Goal: Task Accomplishment & Management: Use online tool/utility

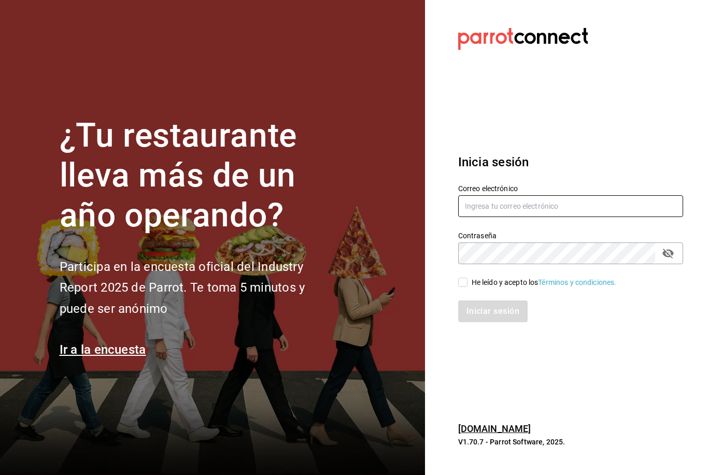
drag, startPoint x: 519, startPoint y: 216, endPoint x: 508, endPoint y: 220, distance: 11.5
click at [519, 216] on input "text" at bounding box center [570, 206] width 225 height 22
type input "Dannasch916@gmail.com"
click at [465, 304] on div "Iniciar sesión" at bounding box center [564, 305] width 237 height 34
click at [466, 287] on input "He leído y acepto los Términos y condiciones." at bounding box center [462, 282] width 9 height 9
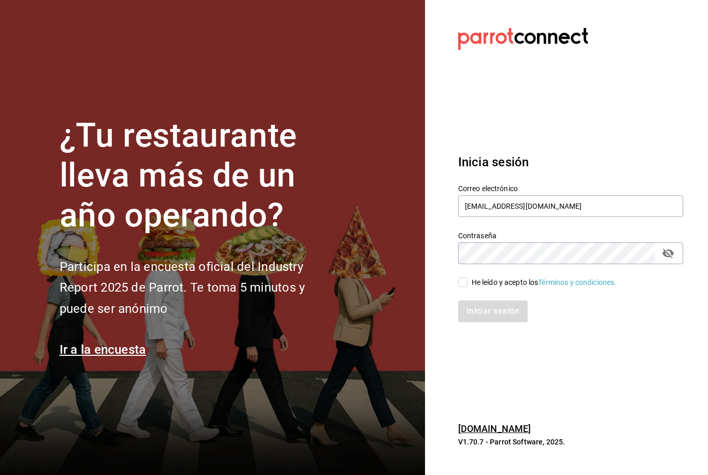
checkbox input "true"
click at [475, 322] on button "Iniciar sesión" at bounding box center [493, 311] width 70 height 22
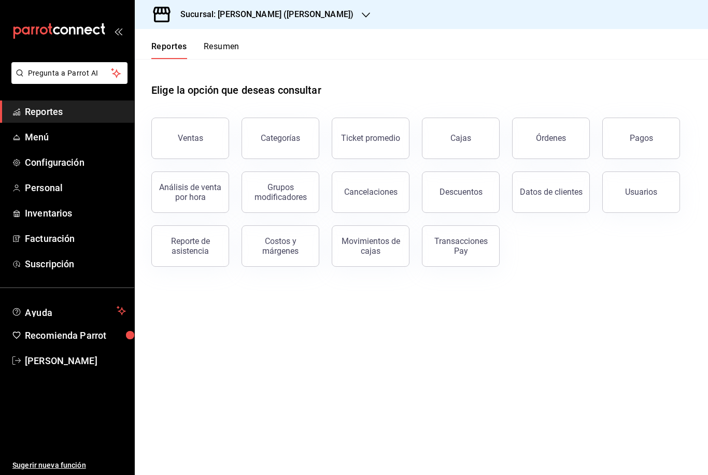
click at [187, 239] on div "Reporte de asistencia" at bounding box center [190, 246] width 64 height 20
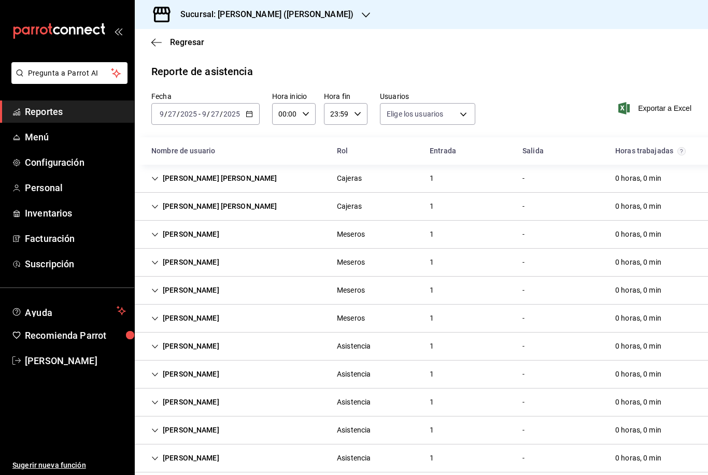
type input "0cf593d1-5539-49a1-9692-2fee09df5de3,aad07810-888b-4998-a43b-ac9dc7ac225d,aa617…"
click at [339, 18] on div "Sucursal: [PERSON_NAME] ([PERSON_NAME])" at bounding box center [258, 14] width 231 height 29
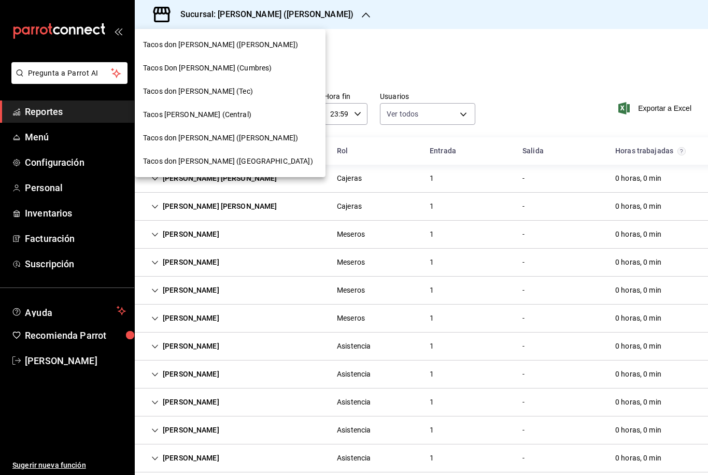
click at [213, 70] on span "Tacos Don [PERSON_NAME] (Cumbres)" at bounding box center [207, 68] width 128 height 11
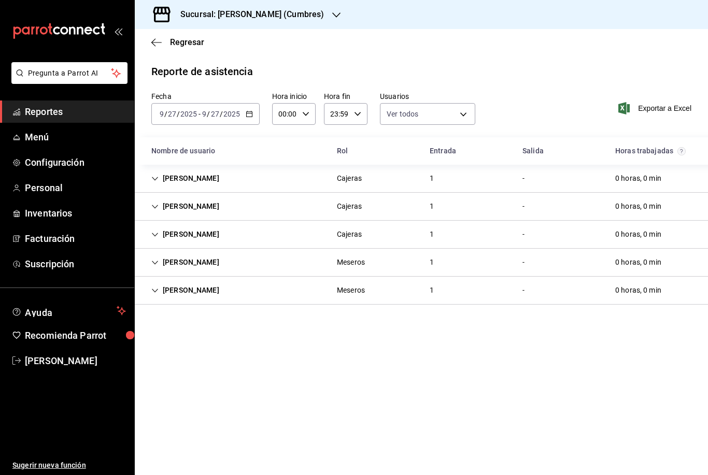
click at [289, 21] on div "Sucursal: [PERSON_NAME] (Cumbres)" at bounding box center [244, 14] width 202 height 29
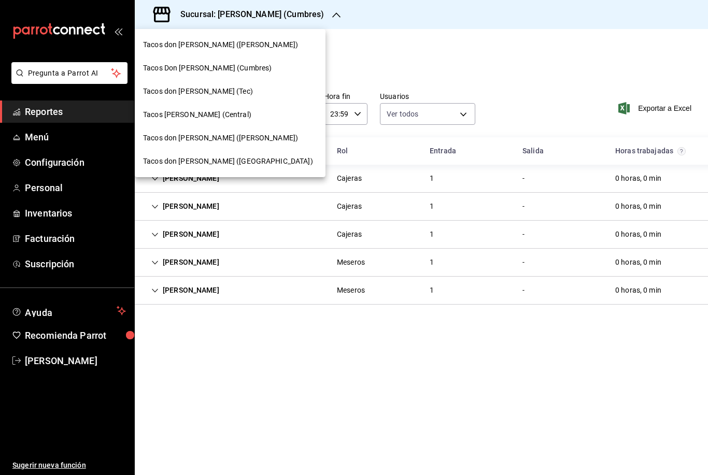
click at [233, 98] on div "Tacos don [PERSON_NAME] (Tec)" at bounding box center [230, 91] width 191 height 23
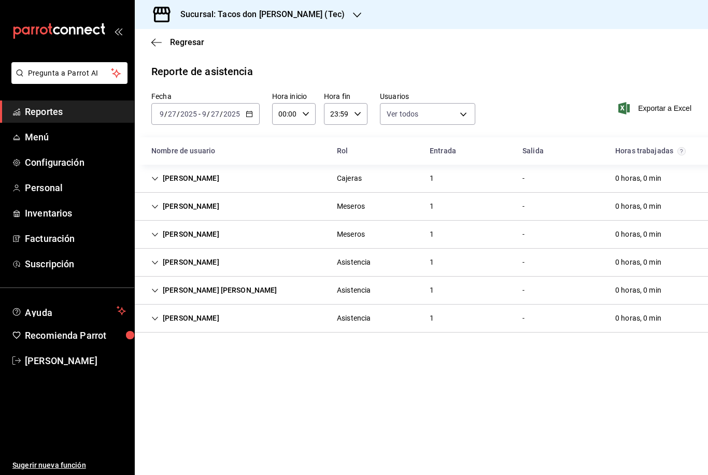
click at [309, 15] on div "Sucursal: Tacos don [PERSON_NAME] (Tec)" at bounding box center [254, 14] width 222 height 29
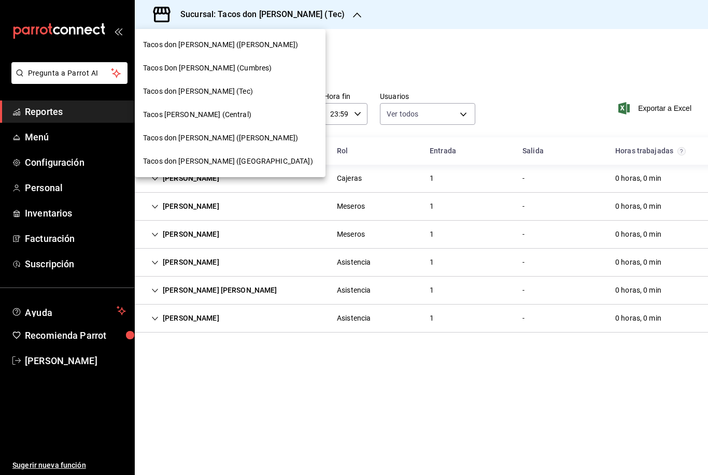
click at [235, 117] on div "Tacos [PERSON_NAME] (Central)" at bounding box center [230, 114] width 174 height 11
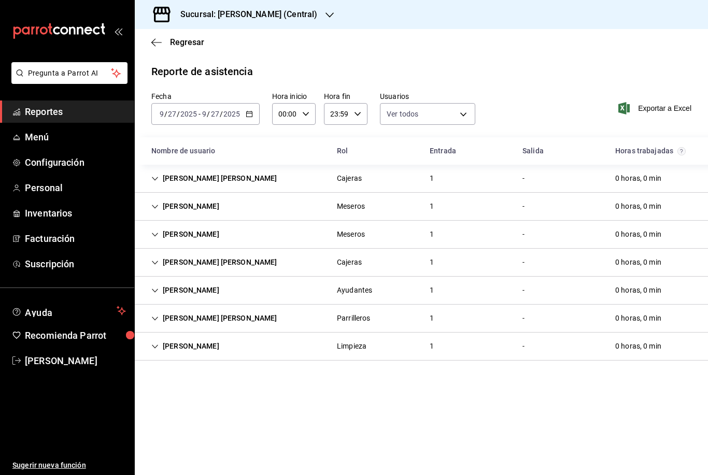
click at [318, 15] on div "Sucursal: [PERSON_NAME] (Central)" at bounding box center [240, 14] width 195 height 29
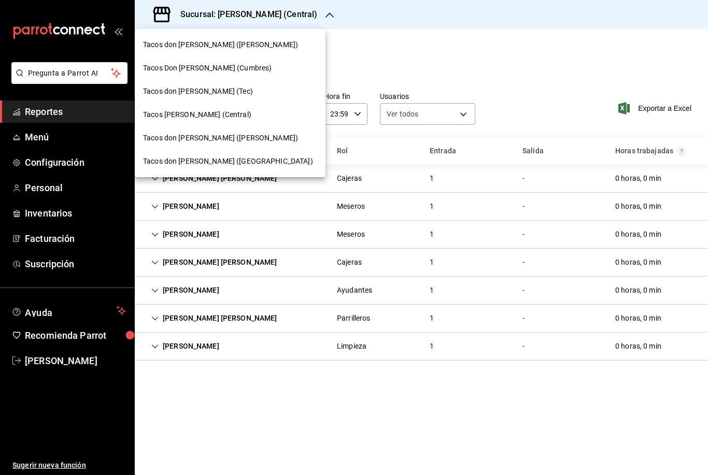
click at [218, 155] on div "Tacos don [PERSON_NAME] ([GEOGRAPHIC_DATA])" at bounding box center [230, 161] width 191 height 23
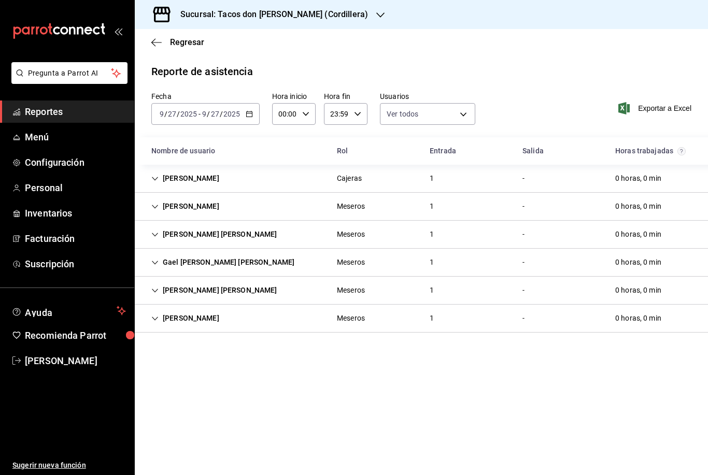
click at [324, 18] on h3 "Sucursal: Tacos don [PERSON_NAME] (Cordillera)" at bounding box center [270, 14] width 196 height 12
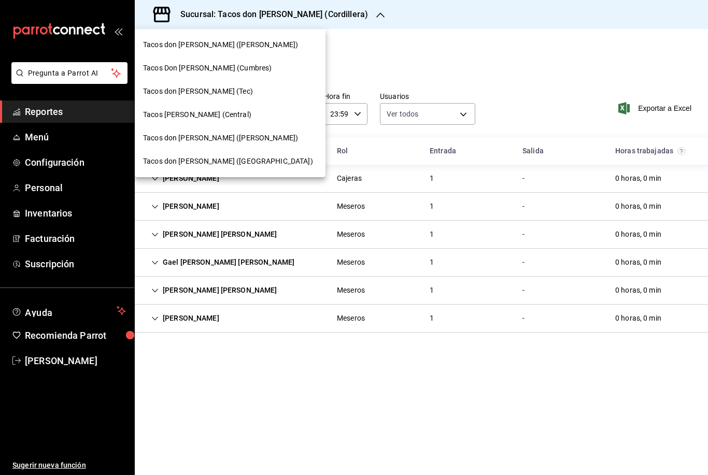
click at [252, 137] on div "Tacos don [PERSON_NAME] ([PERSON_NAME])" at bounding box center [230, 138] width 174 height 11
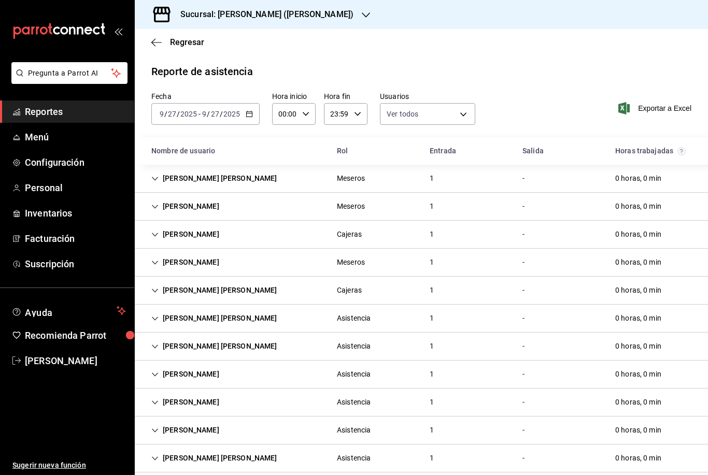
scroll to position [33, 0]
